Goal: Transaction & Acquisition: Download file/media

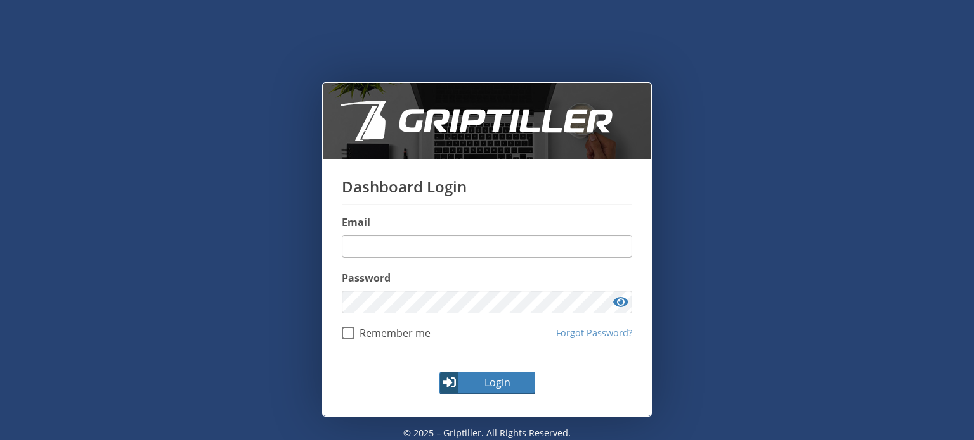
click at [370, 238] on input "email" at bounding box center [487, 246] width 290 height 23
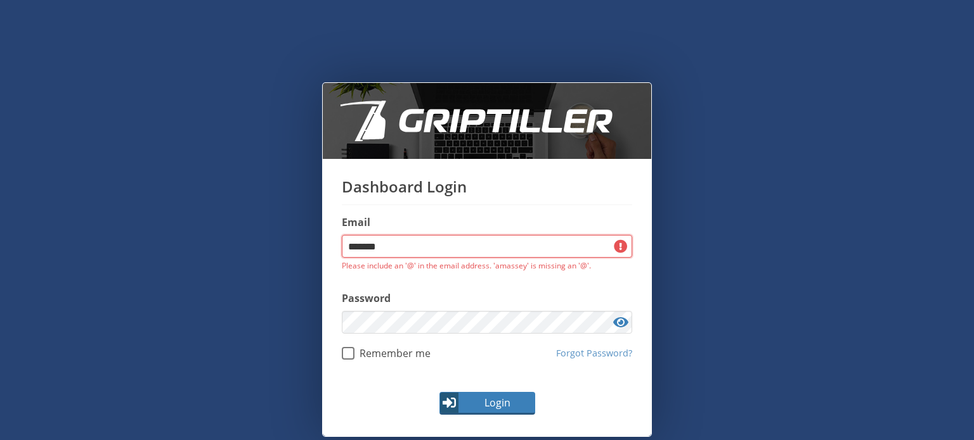
click at [413, 243] on input "*******" at bounding box center [487, 246] width 290 height 23
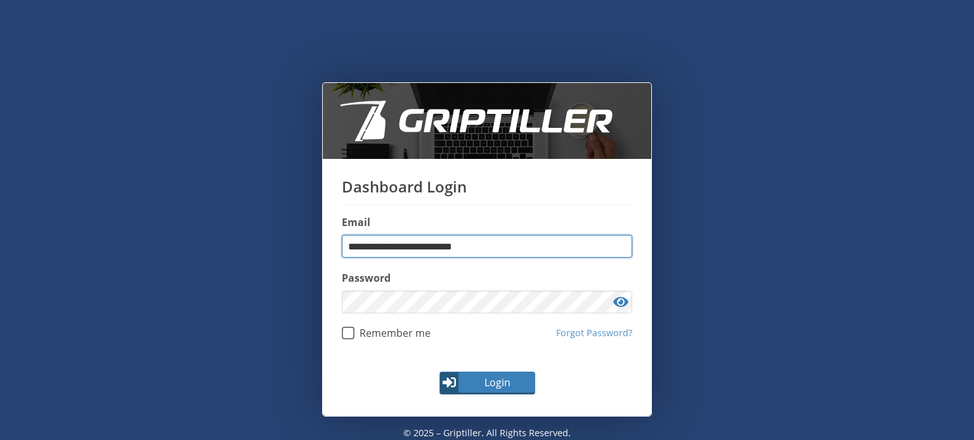
type input "**********"
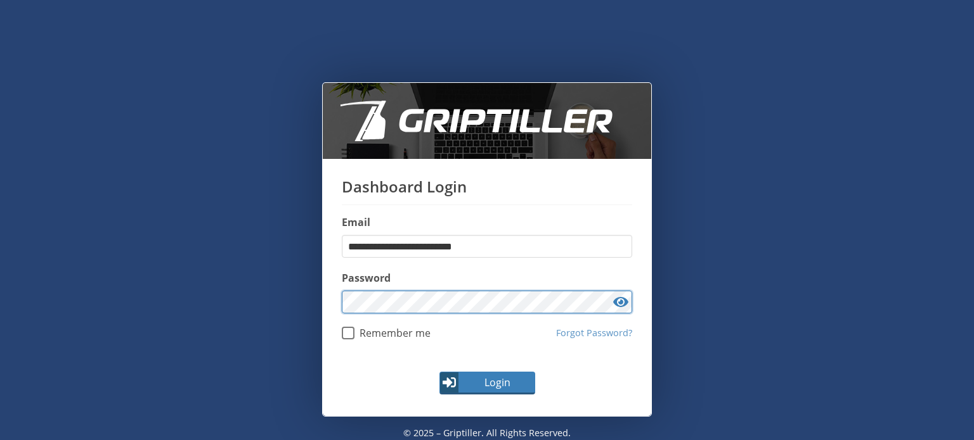
click at [323, 302] on div "**********" at bounding box center [487, 259] width 328 height 200
click at [439, 372] on button "Login" at bounding box center [487, 383] width 96 height 23
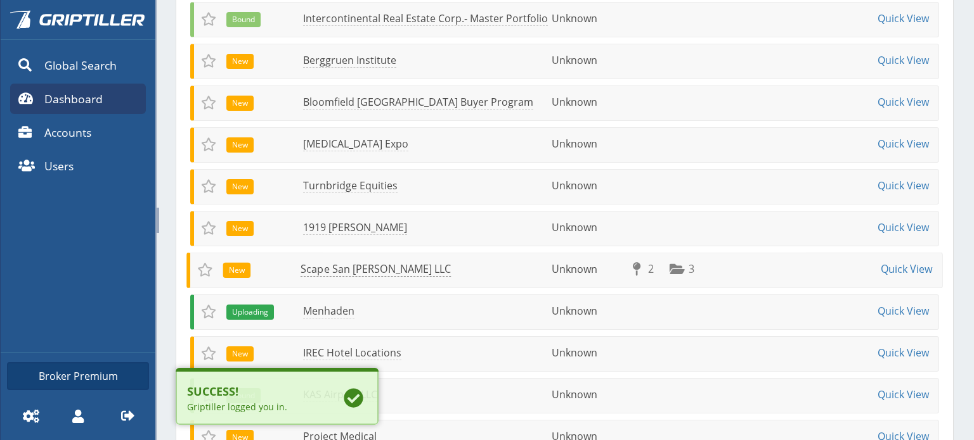
scroll to position [254, 0]
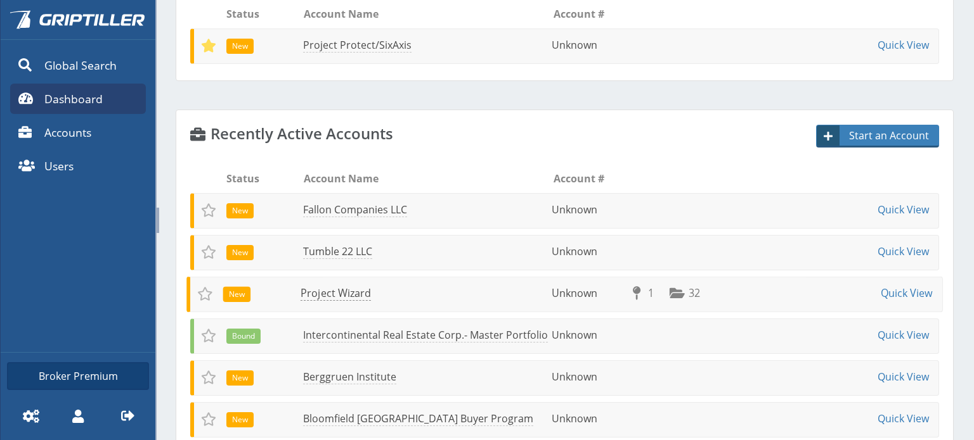
click at [342, 295] on link "Project Wizard" at bounding box center [335, 293] width 70 height 15
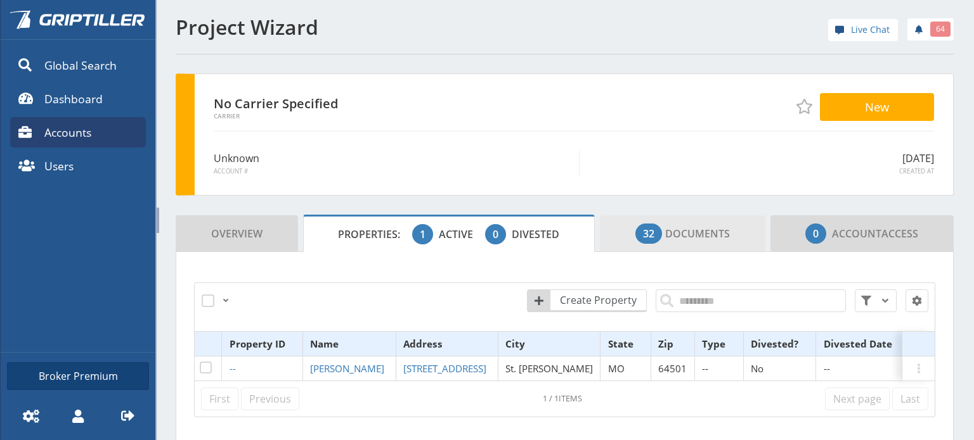
click at [669, 230] on span "32 Documents" at bounding box center [682, 233] width 94 height 25
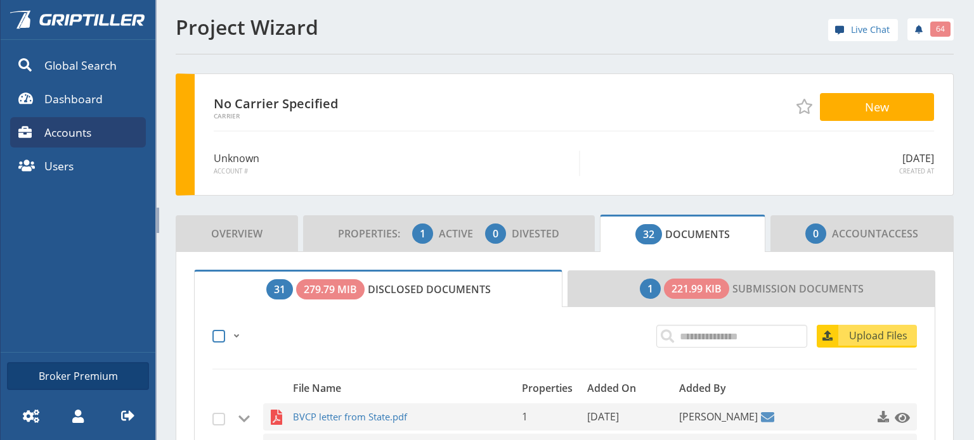
click at [217, 337] on span at bounding box center [218, 336] width 13 height 13
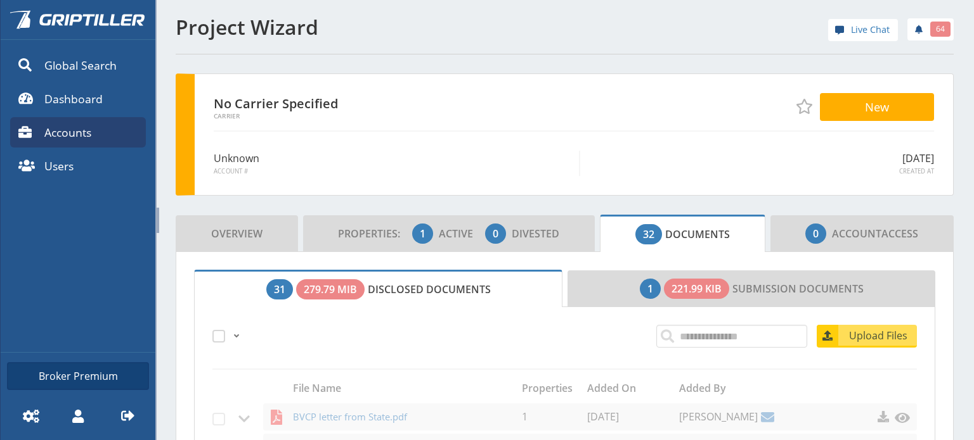
click at [233, 338] on span at bounding box center [236, 336] width 10 height 10
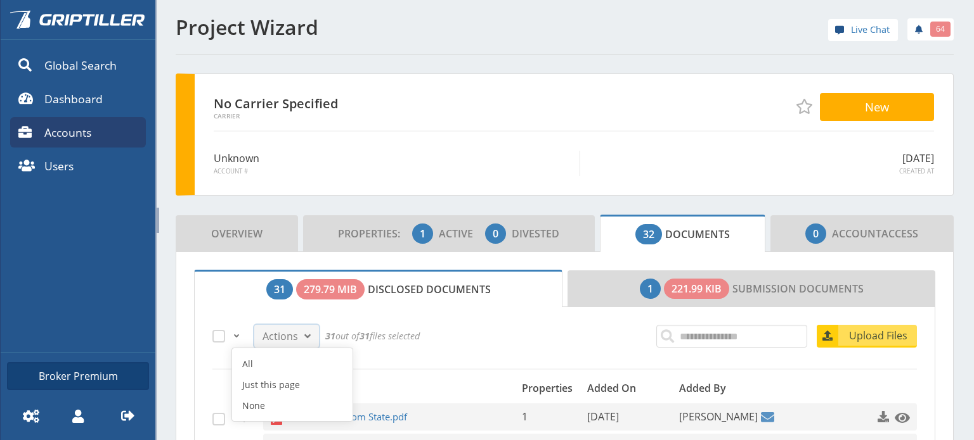
click at [305, 336] on span at bounding box center [307, 336] width 15 height 15
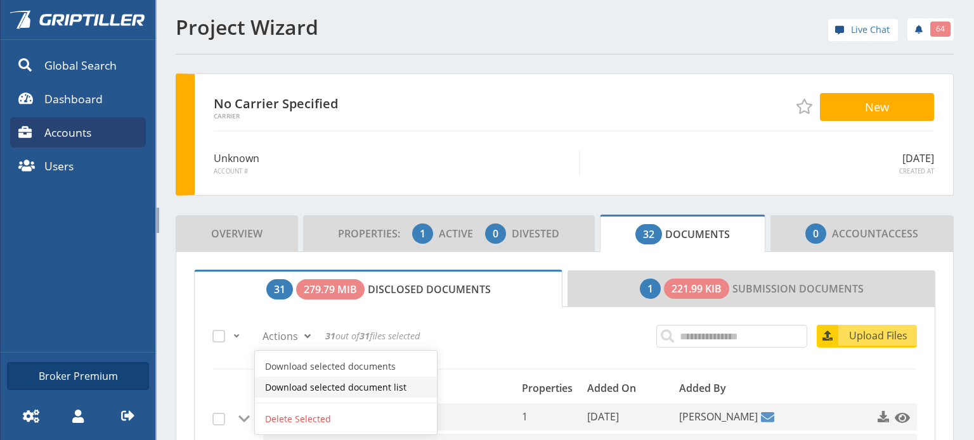
click at [318, 383] on link "Download selected document list" at bounding box center [346, 387] width 182 height 21
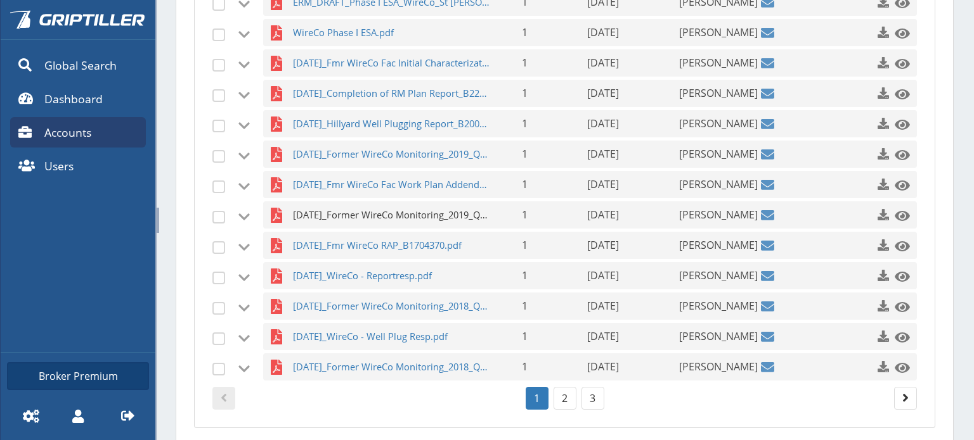
scroll to position [529, 0]
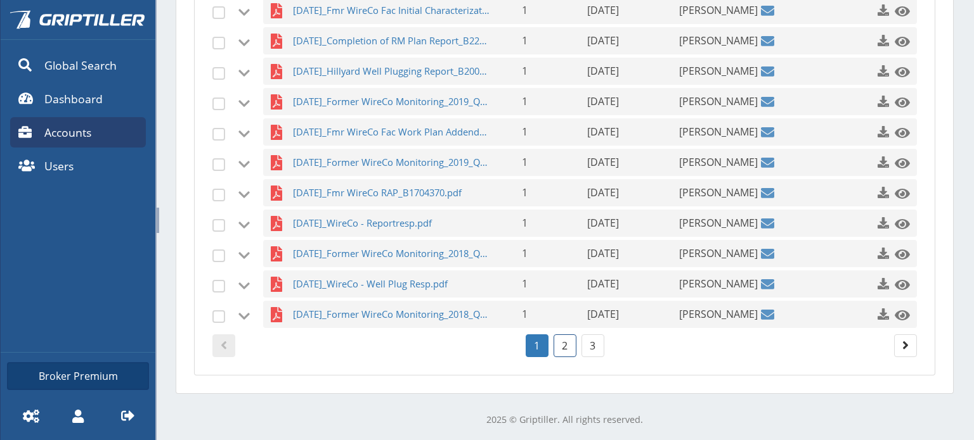
click at [560, 348] on link "2" at bounding box center [564, 346] width 23 height 23
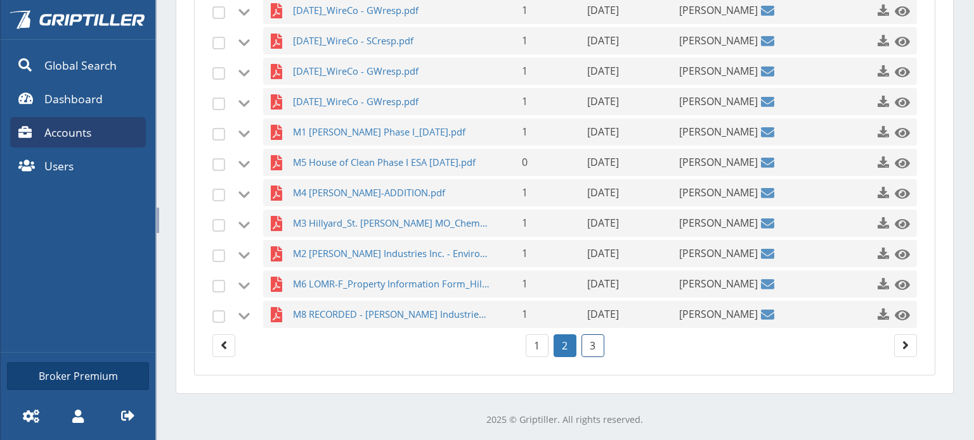
click at [586, 349] on link "3" at bounding box center [592, 346] width 23 height 23
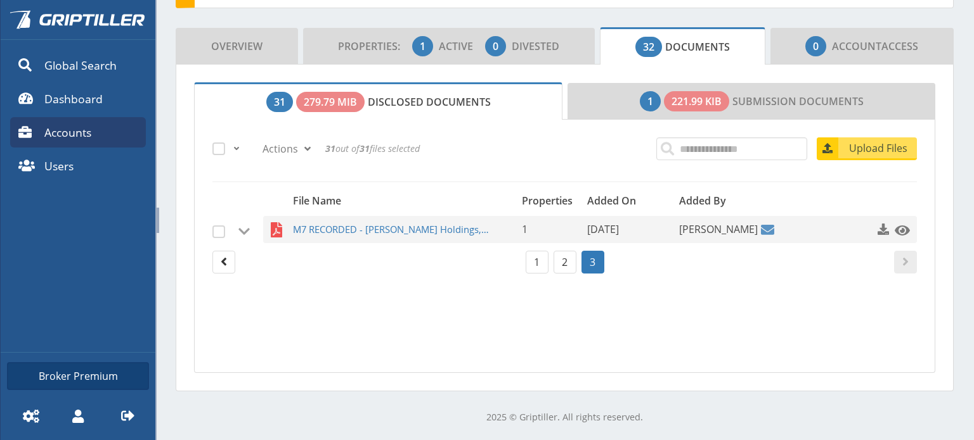
scroll to position [185, 0]
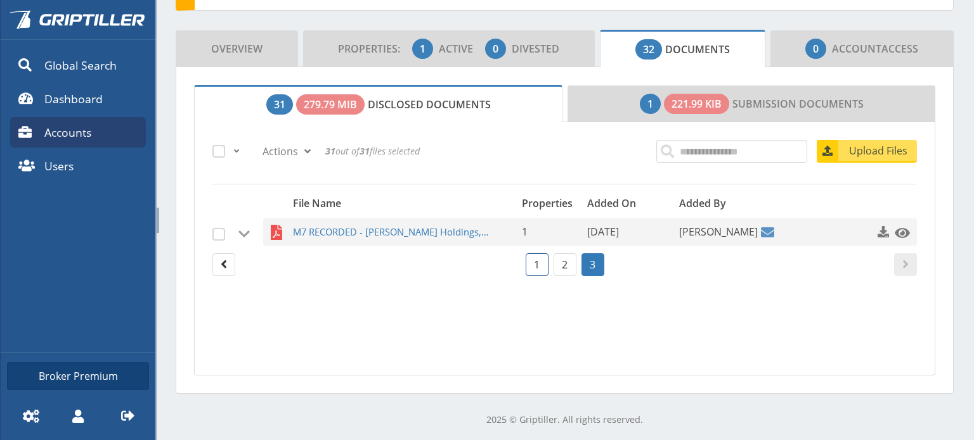
click at [539, 266] on link "1" at bounding box center [536, 265] width 23 height 23
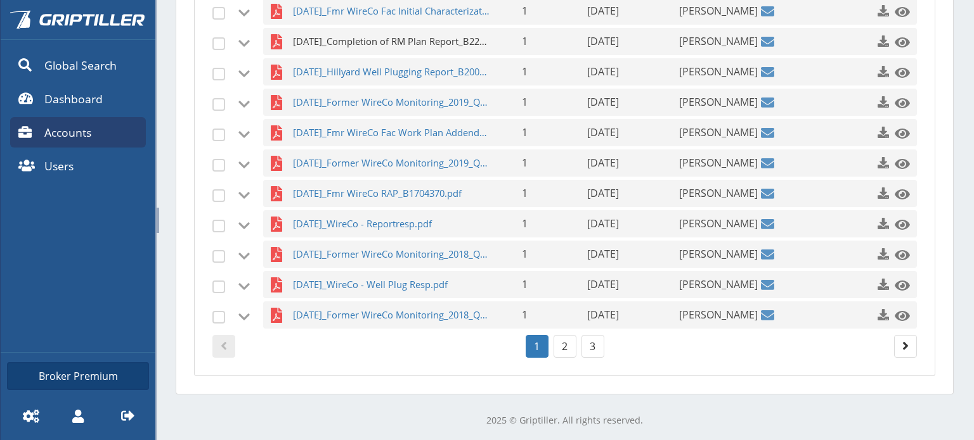
scroll to position [529, 0]
click at [560, 344] on link "2" at bounding box center [564, 346] width 23 height 23
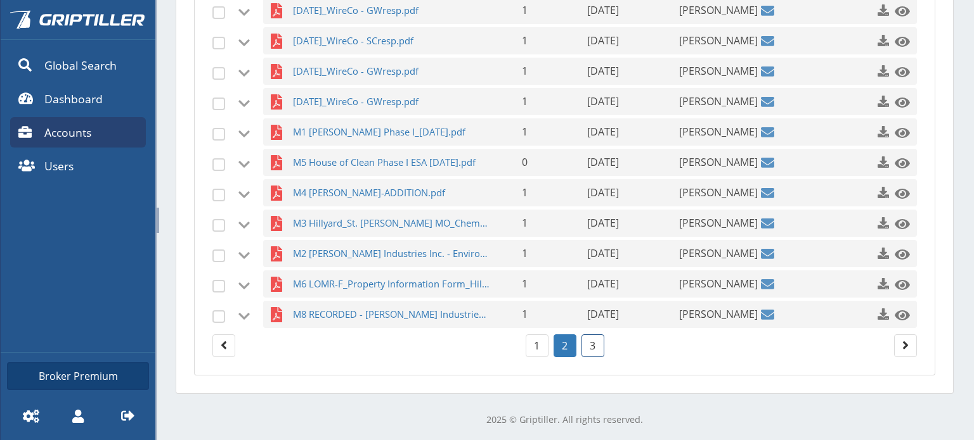
click at [583, 344] on link "3" at bounding box center [592, 346] width 23 height 23
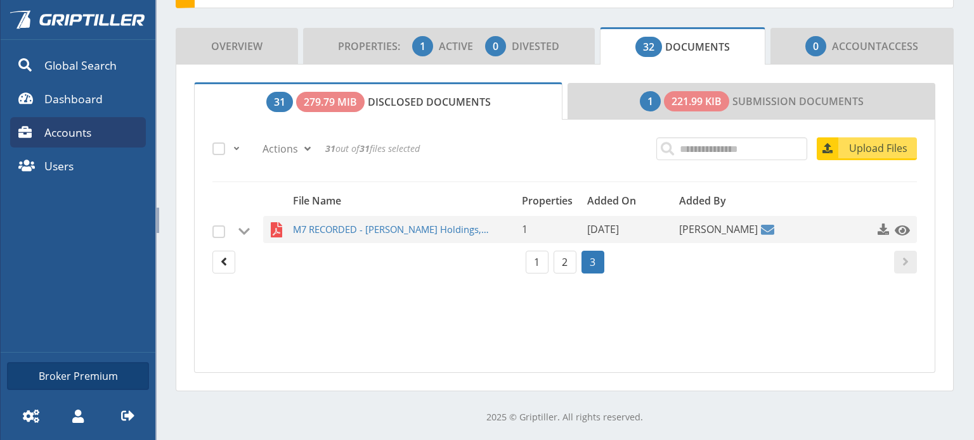
scroll to position [185, 0]
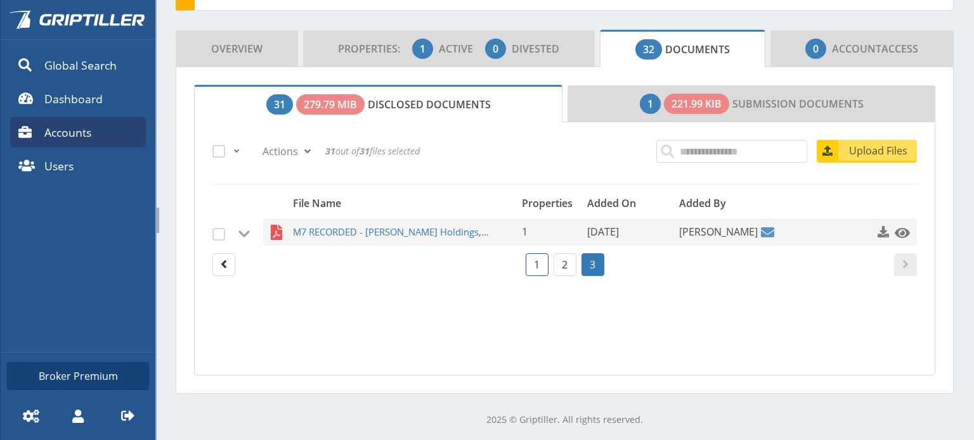
click at [533, 260] on link "1" at bounding box center [536, 265] width 23 height 23
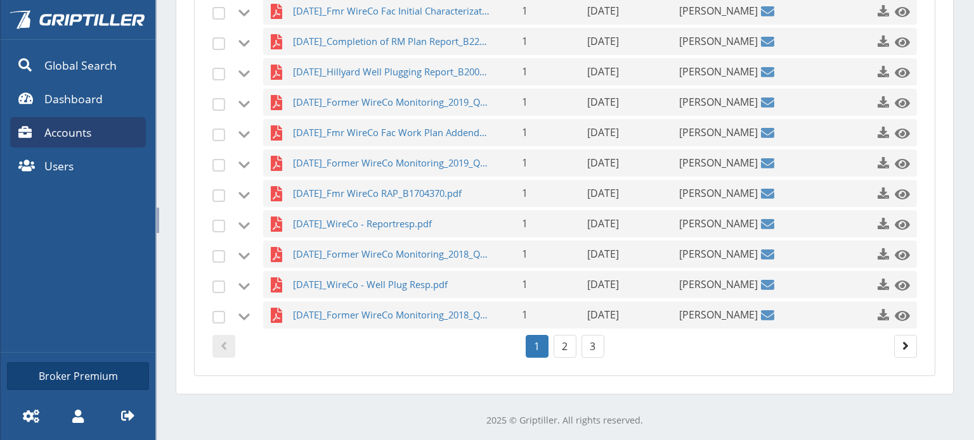
scroll to position [529, 0]
click at [553, 344] on link "2" at bounding box center [564, 346] width 23 height 23
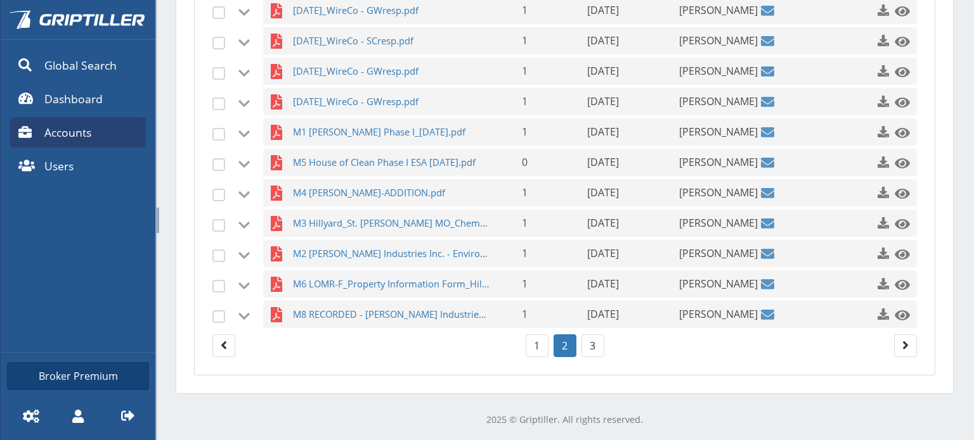
click at [248, 162] on span "button" at bounding box center [243, 164] width 15 height 15
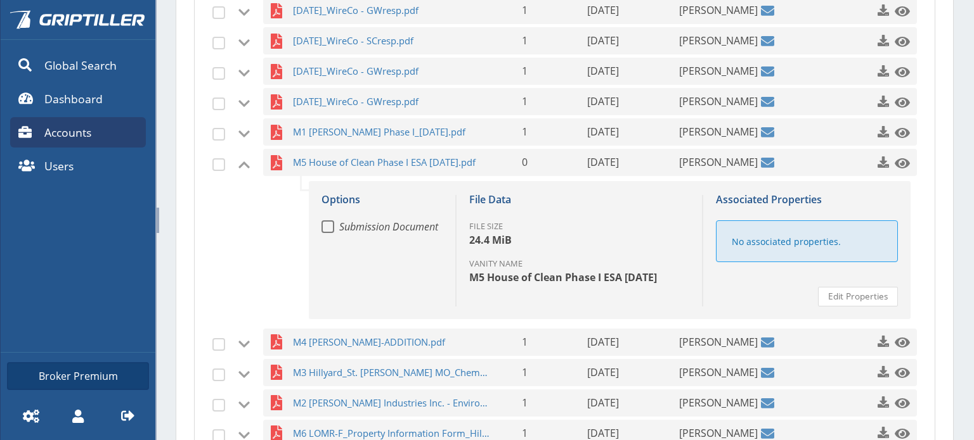
click at [226, 160] on div "[DATE]_WireCo - RAPresp Revised.pdf 1 [DATE] [DATE] [PERSON_NAME] Options Submi…" at bounding box center [564, 176] width 704 height 603
click at [220, 162] on span at bounding box center [218, 164] width 13 height 13
click at [238, 166] on span "button" at bounding box center [243, 164] width 15 height 15
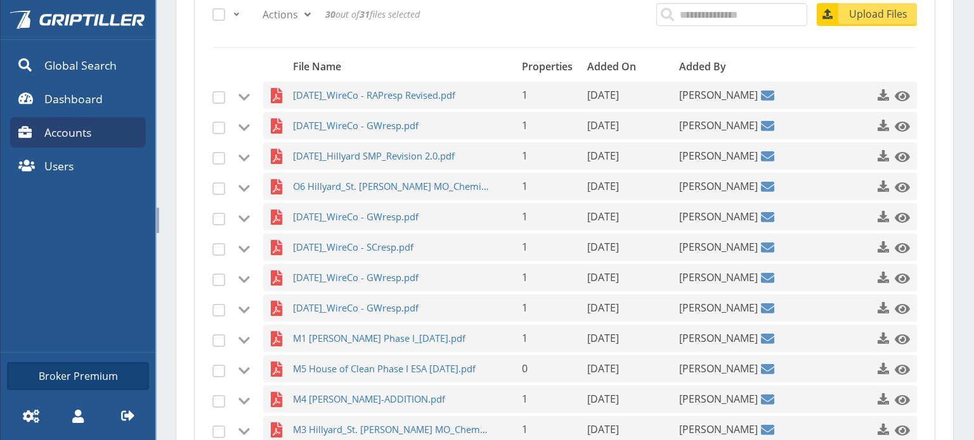
scroll to position [275, 0]
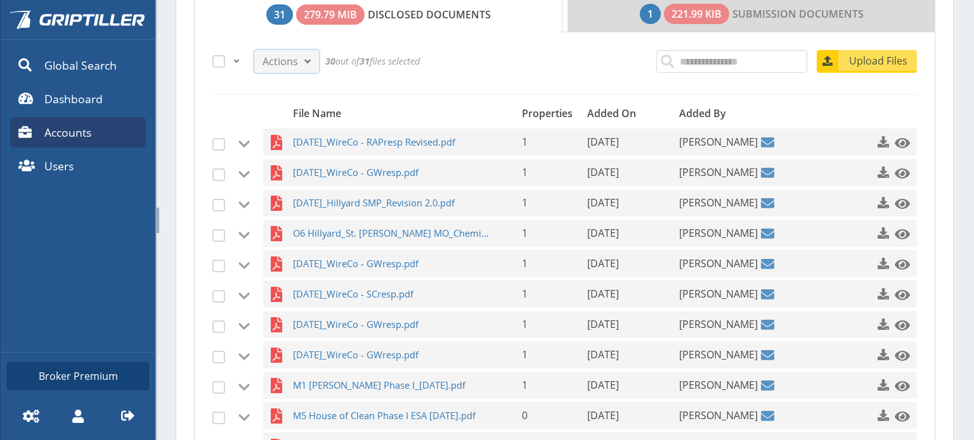
click at [307, 63] on span at bounding box center [307, 61] width 15 height 15
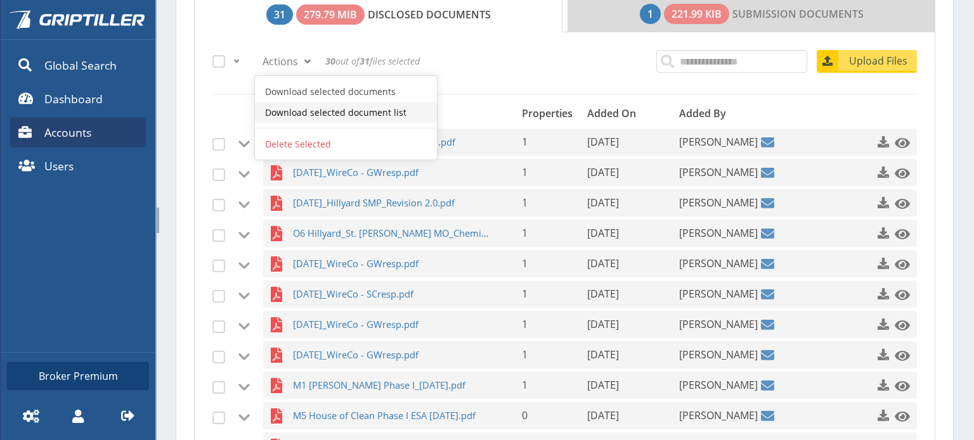
click at [319, 113] on link "Download selected document list" at bounding box center [346, 112] width 182 height 21
